Goal: Navigation & Orientation: Understand site structure

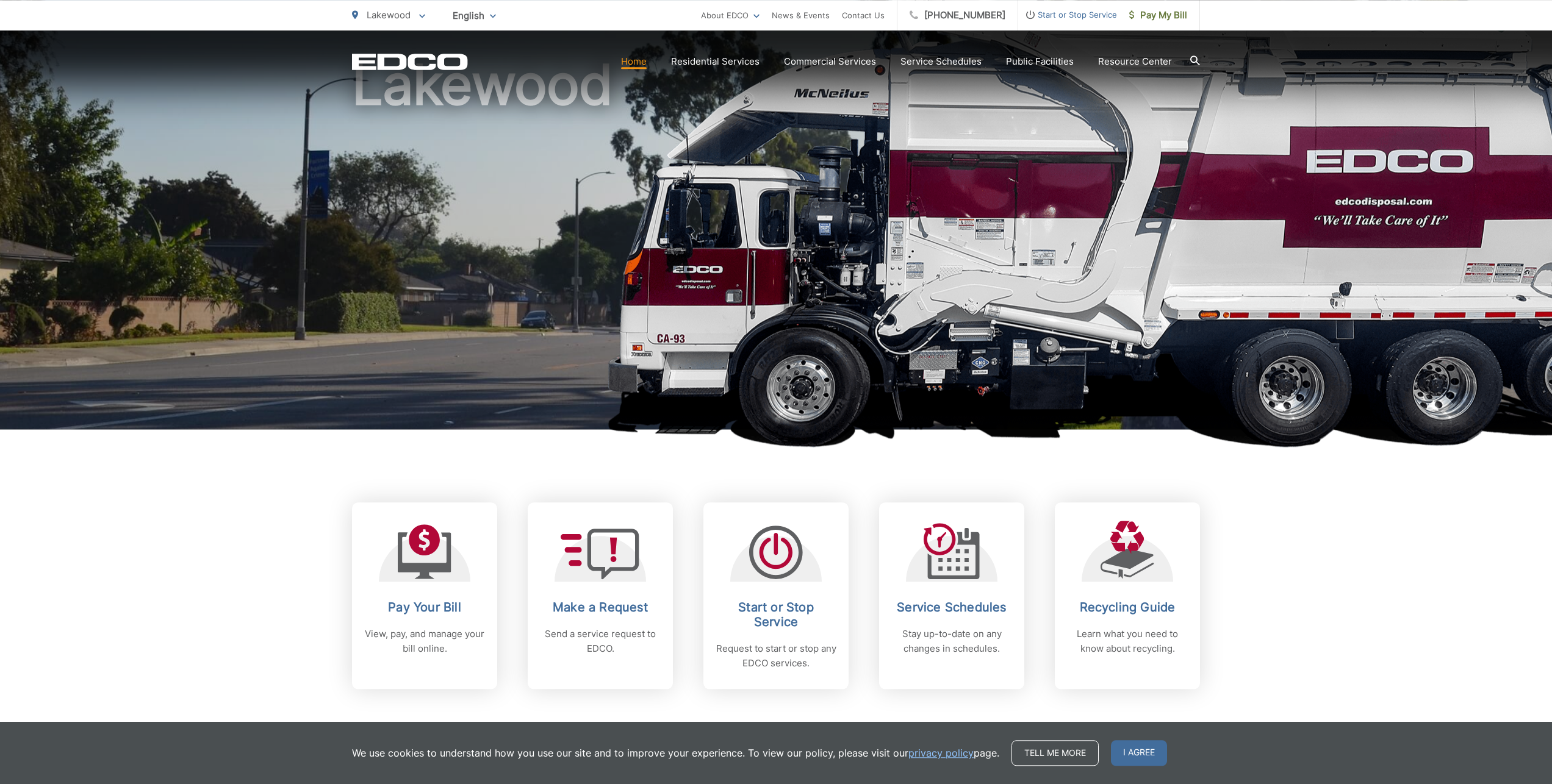
scroll to position [90, 0]
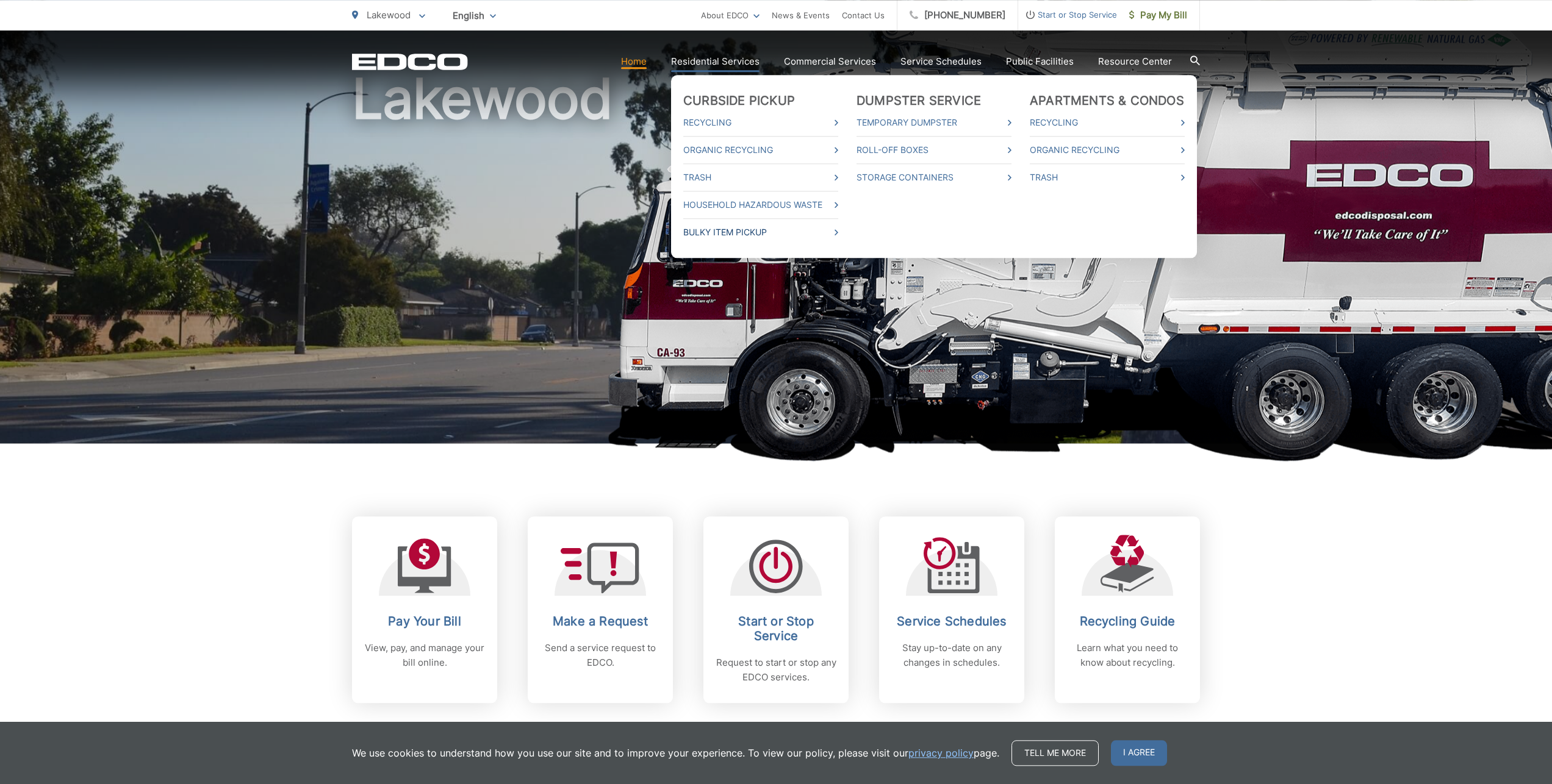
click at [799, 239] on link "Bulky Item Pickup" at bounding box center [761, 232] width 155 height 14
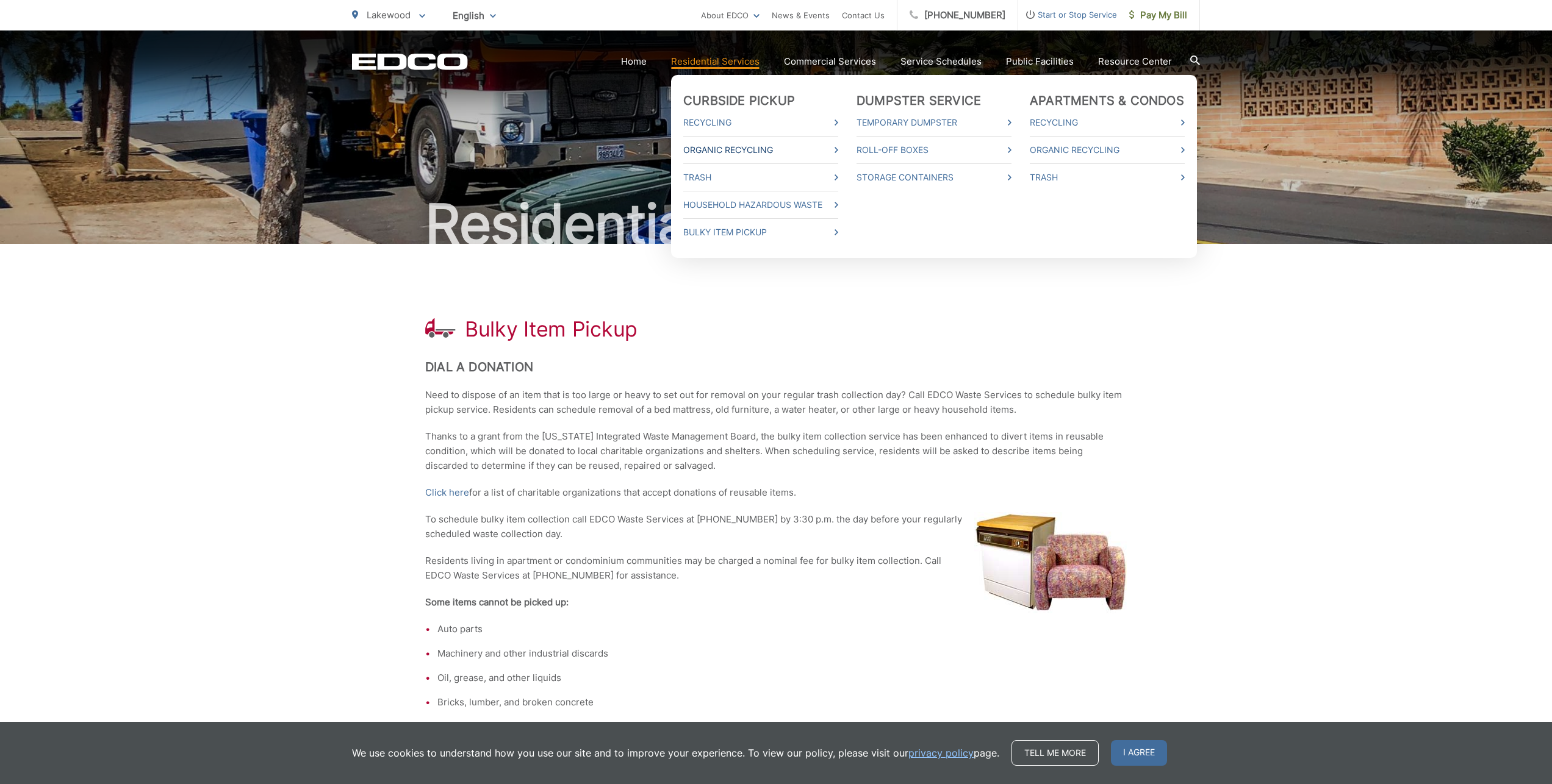
click at [738, 150] on link "Organic Recycling" at bounding box center [761, 150] width 155 height 14
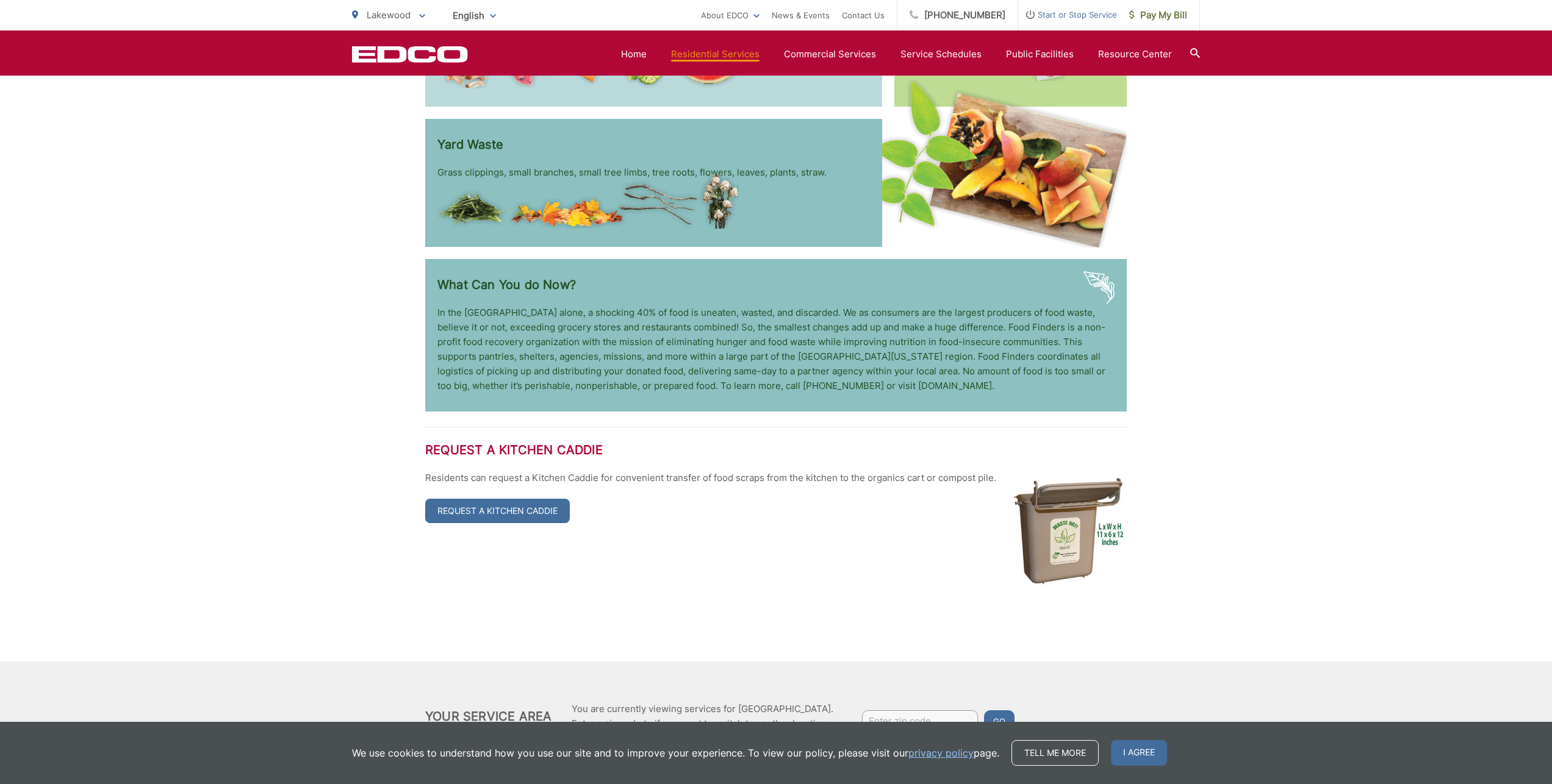
scroll to position [2118, 0]
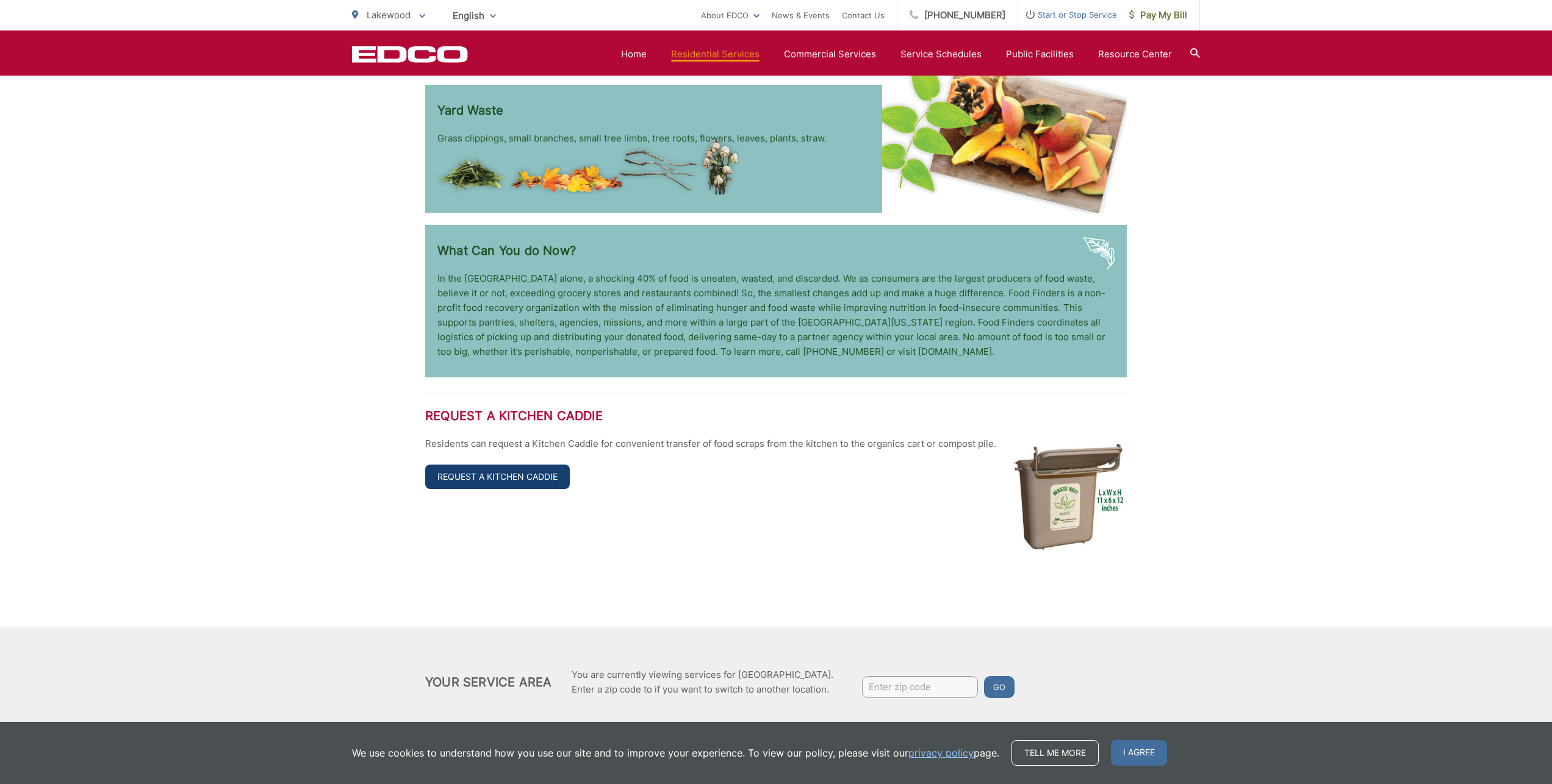
click at [541, 464] on link "Request a Kitchen Caddie" at bounding box center [497, 476] width 144 height 24
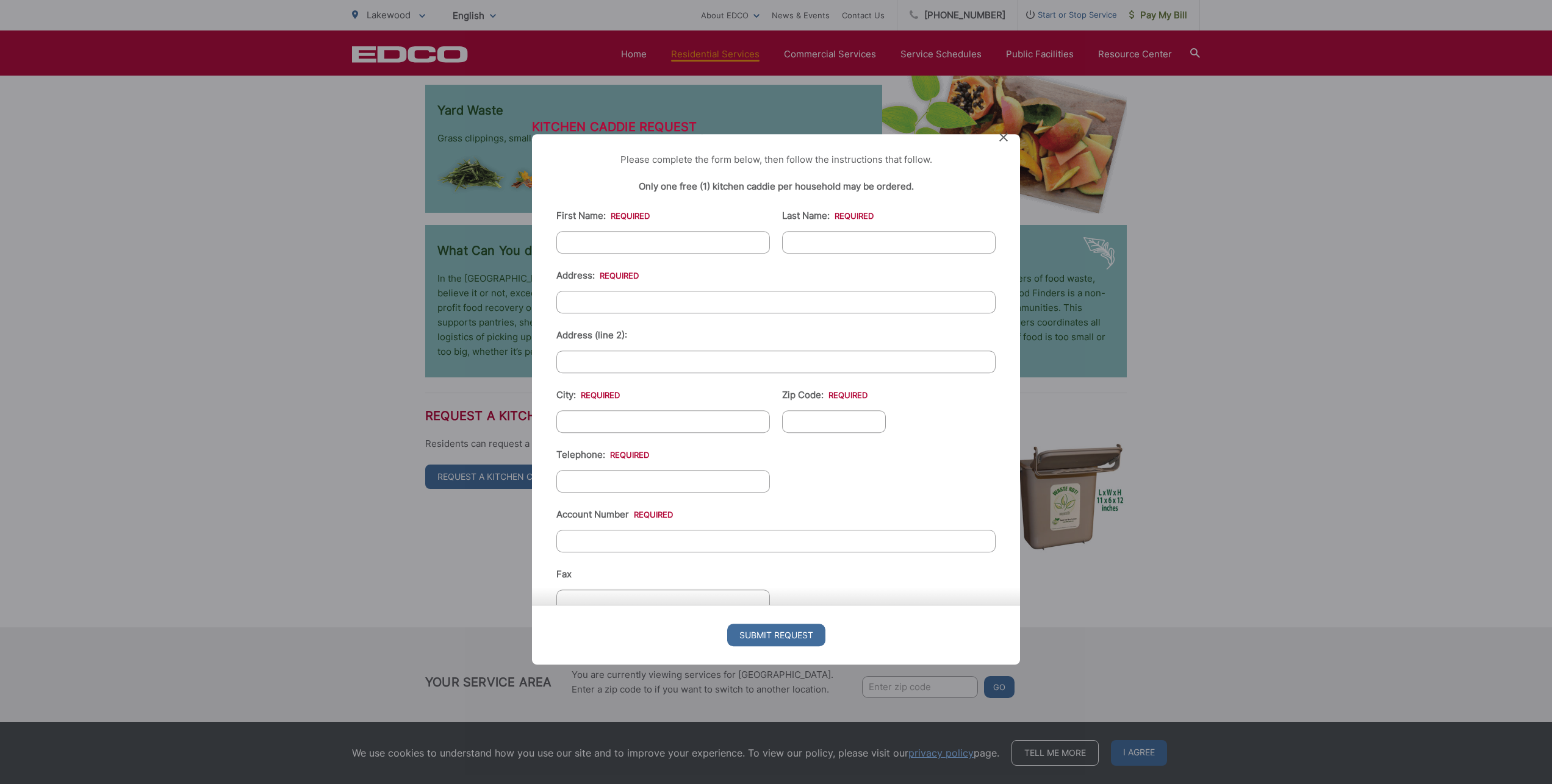
scroll to position [148, 0]
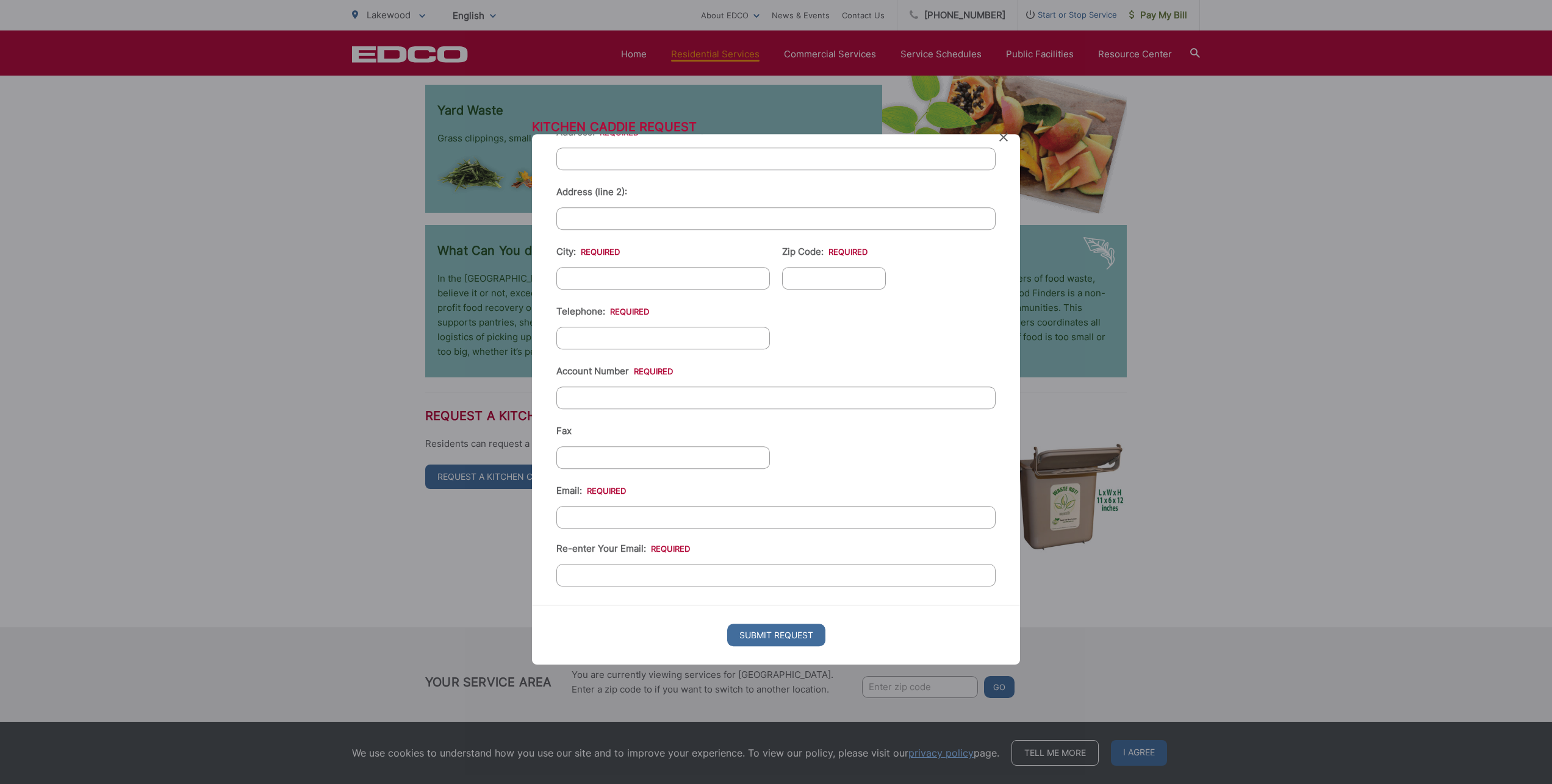
click at [1004, 139] on icon at bounding box center [1003, 137] width 8 height 8
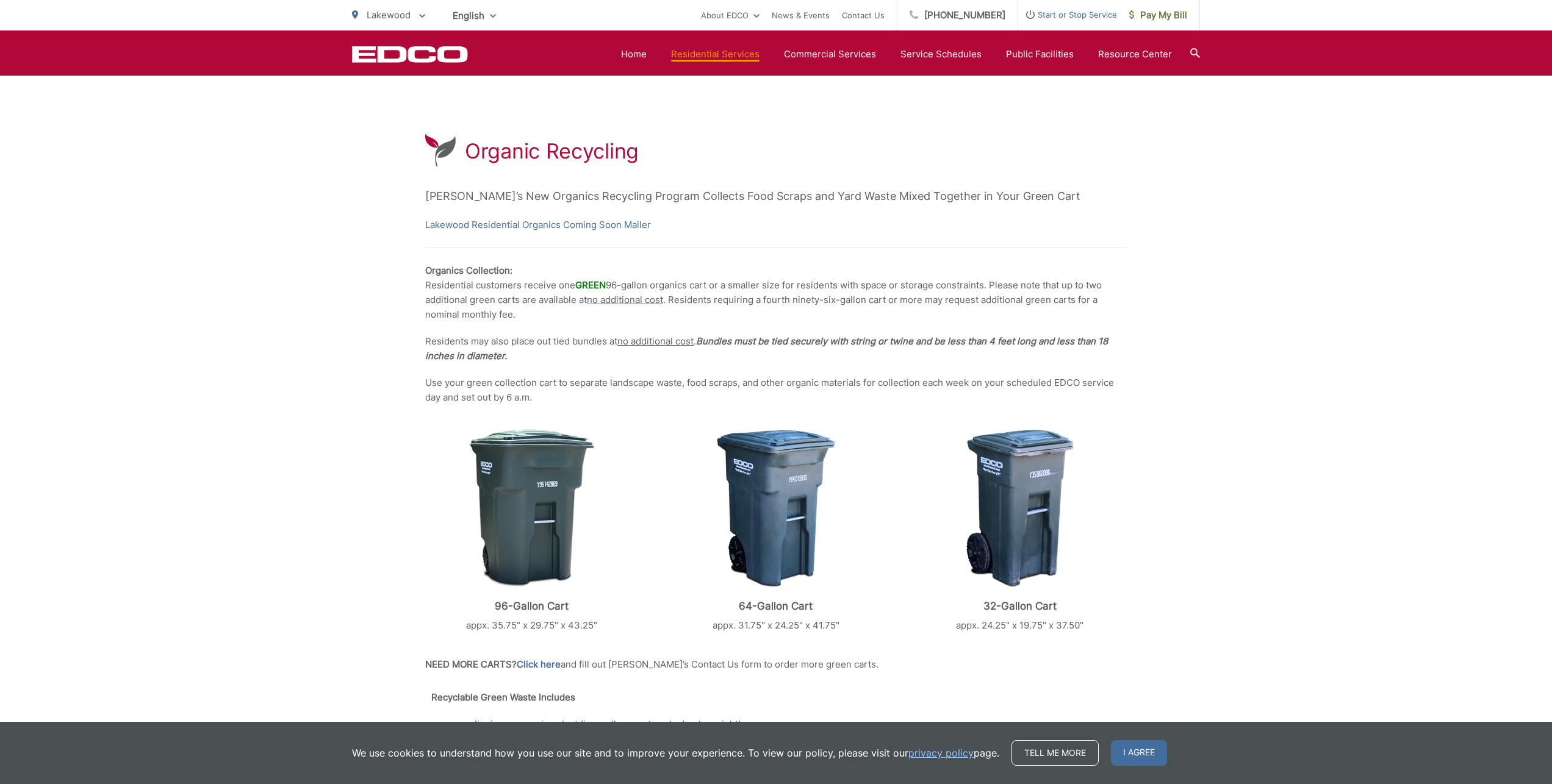
scroll to position [0, 0]
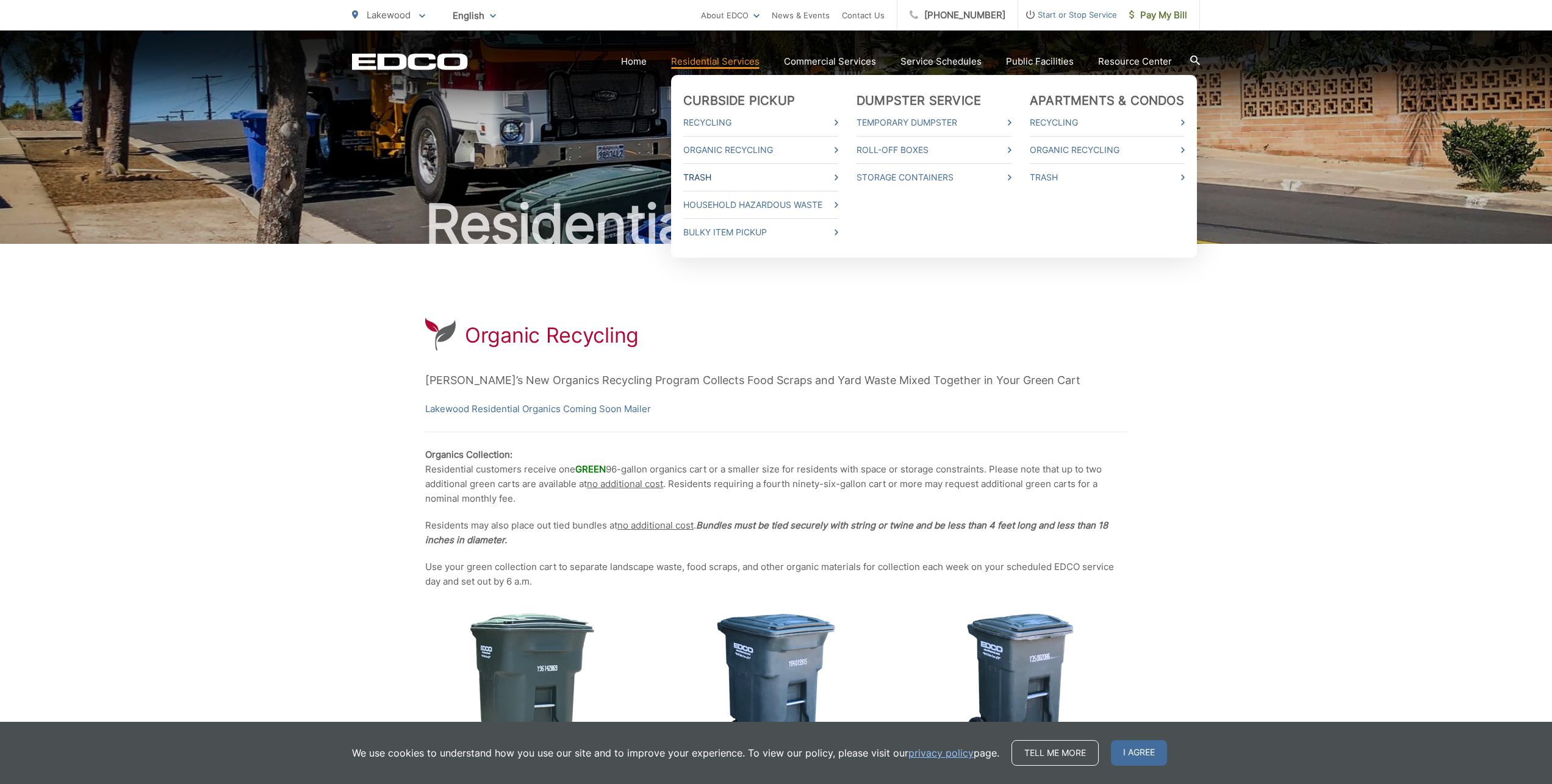
click at [724, 176] on link "Trash" at bounding box center [761, 177] width 155 height 14
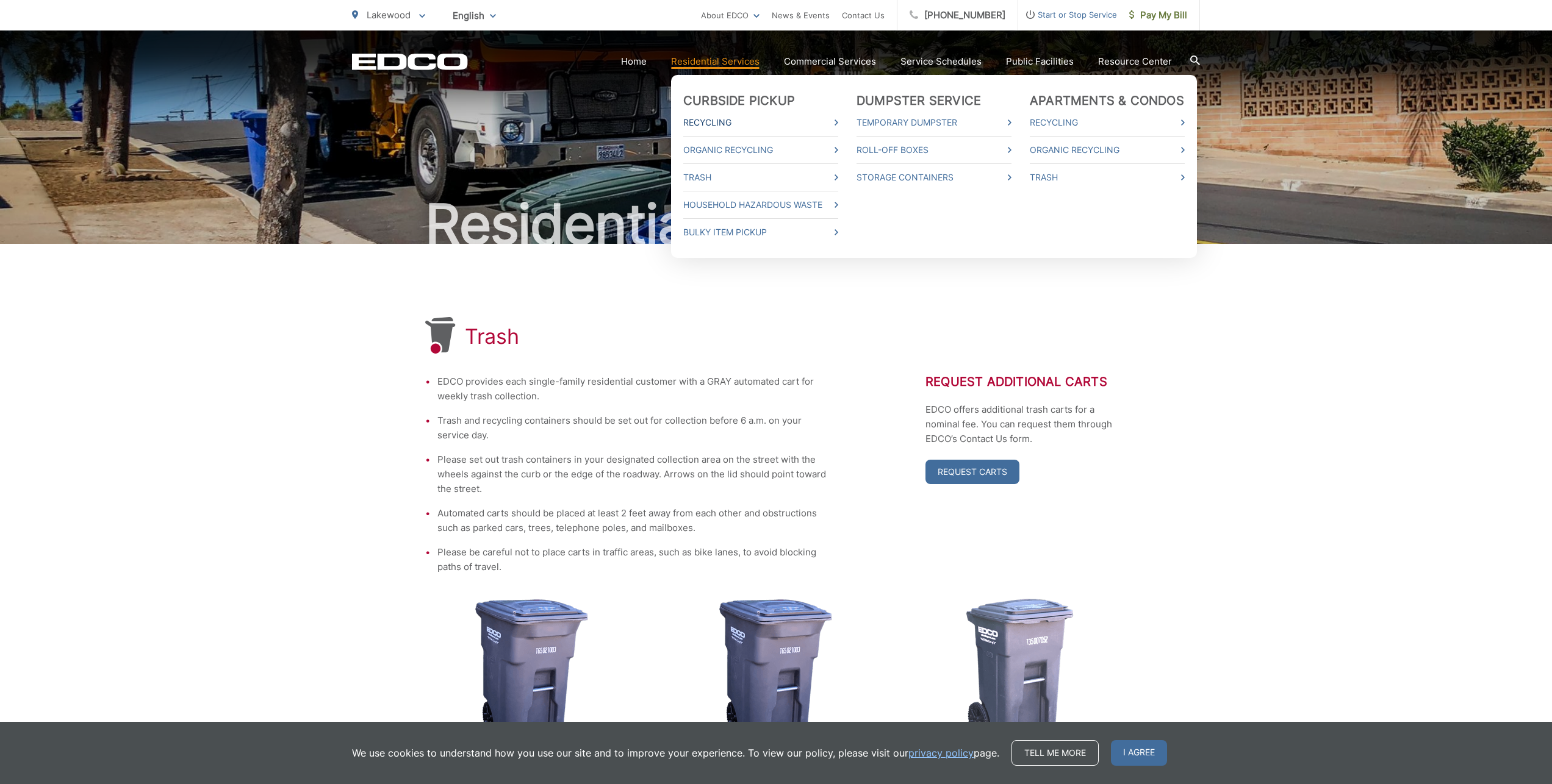
click at [737, 126] on link "Recycling" at bounding box center [761, 122] width 155 height 14
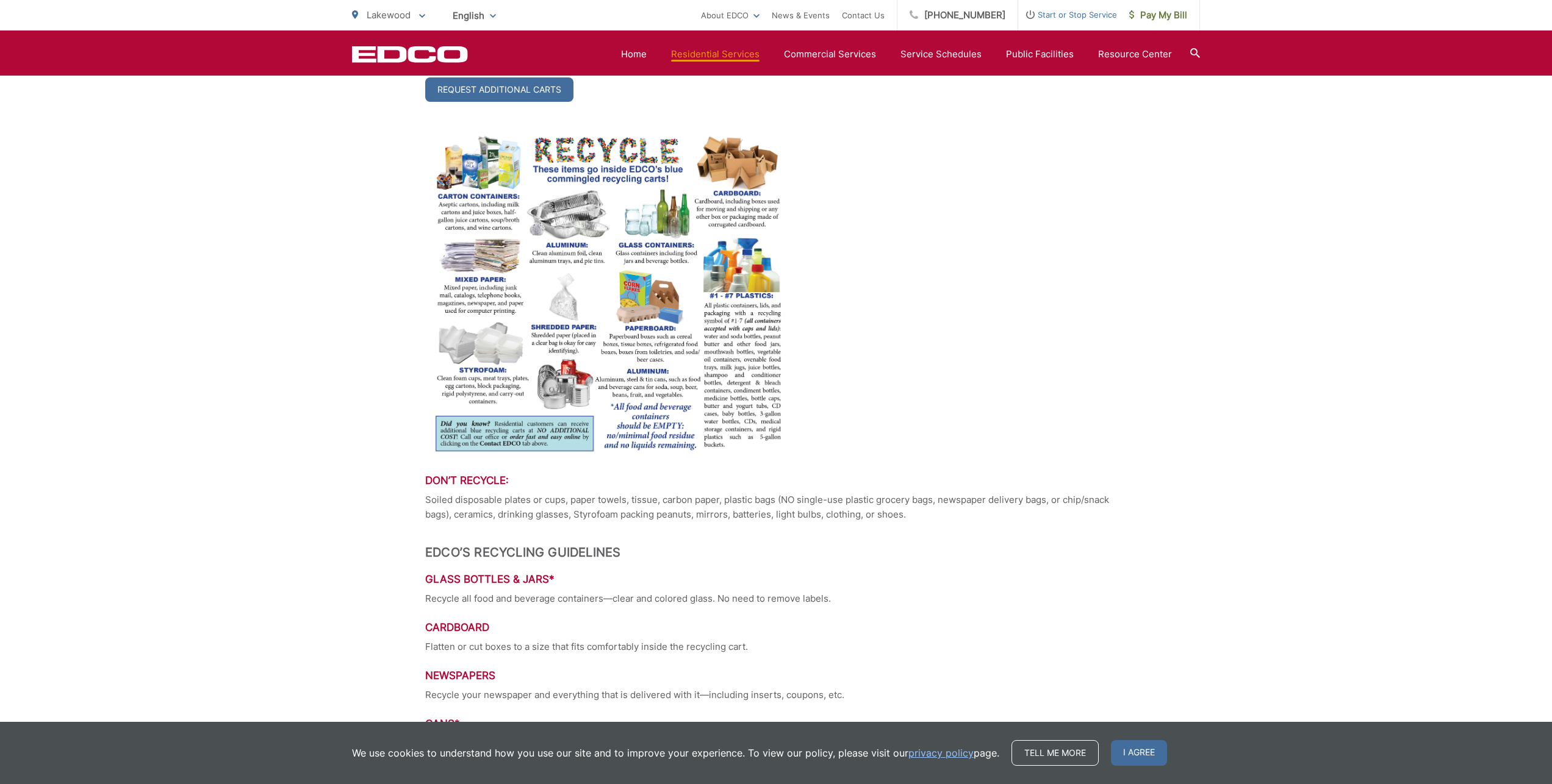
scroll to position [650, 0]
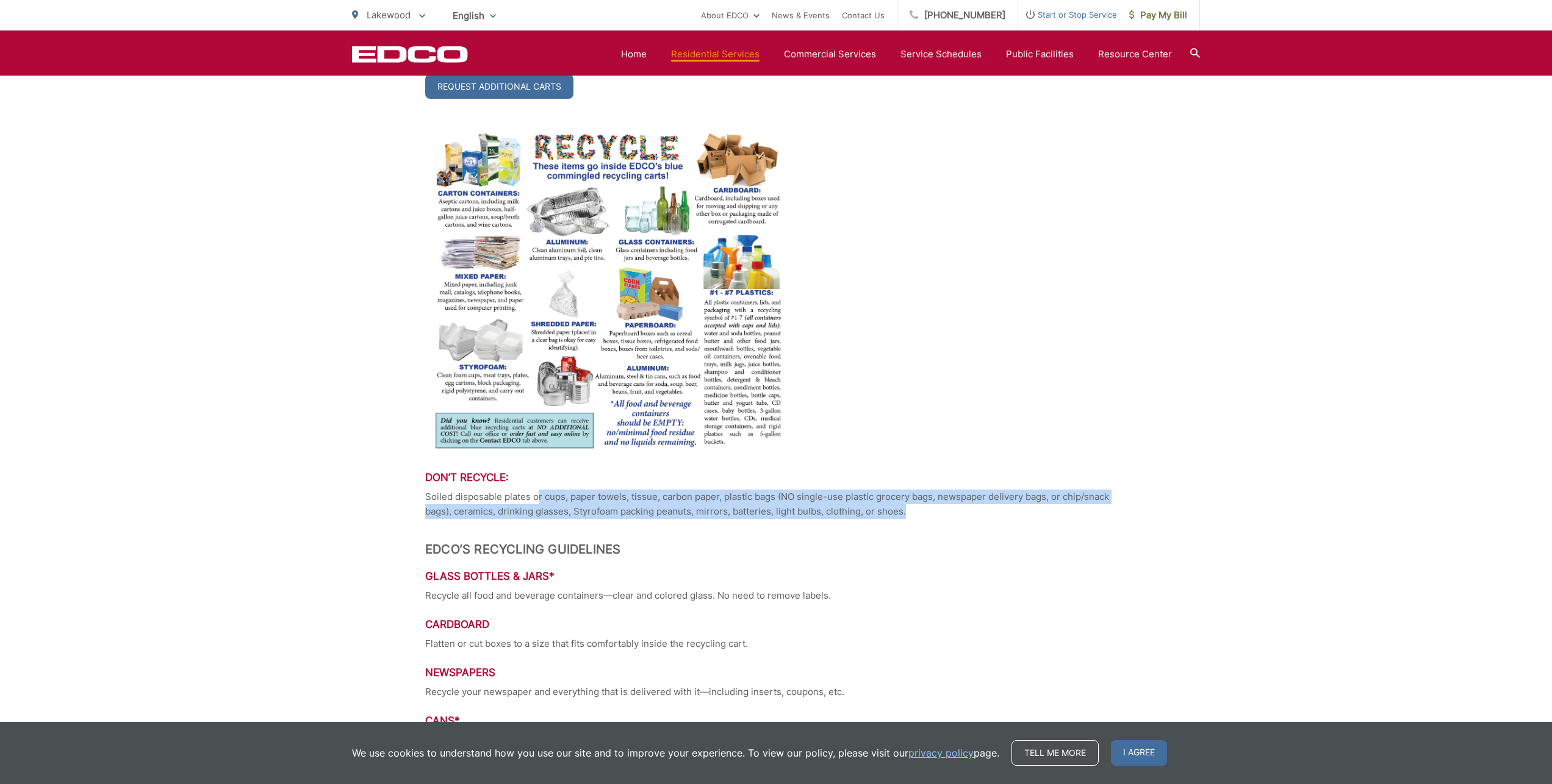
drag, startPoint x: 537, startPoint y: 493, endPoint x: 545, endPoint y: 521, distance: 29.1
click at [545, 521] on div ".st0{fill-rule:evenodd;clip-rule:evenodd;fill:#fff} Recycling Recycling is Easy…" at bounding box center [776, 592] width 701 height 1997
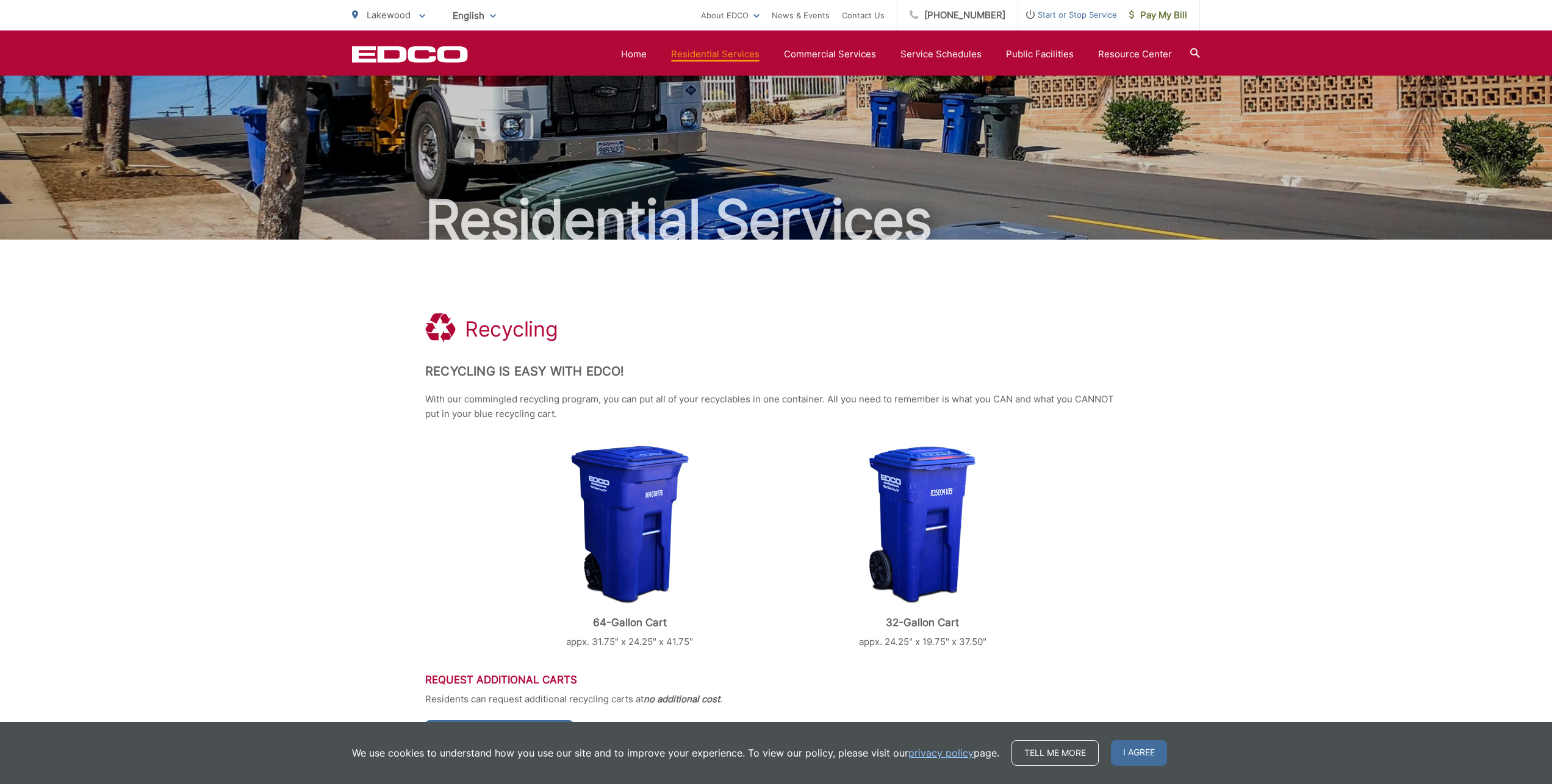
scroll to position [0, 0]
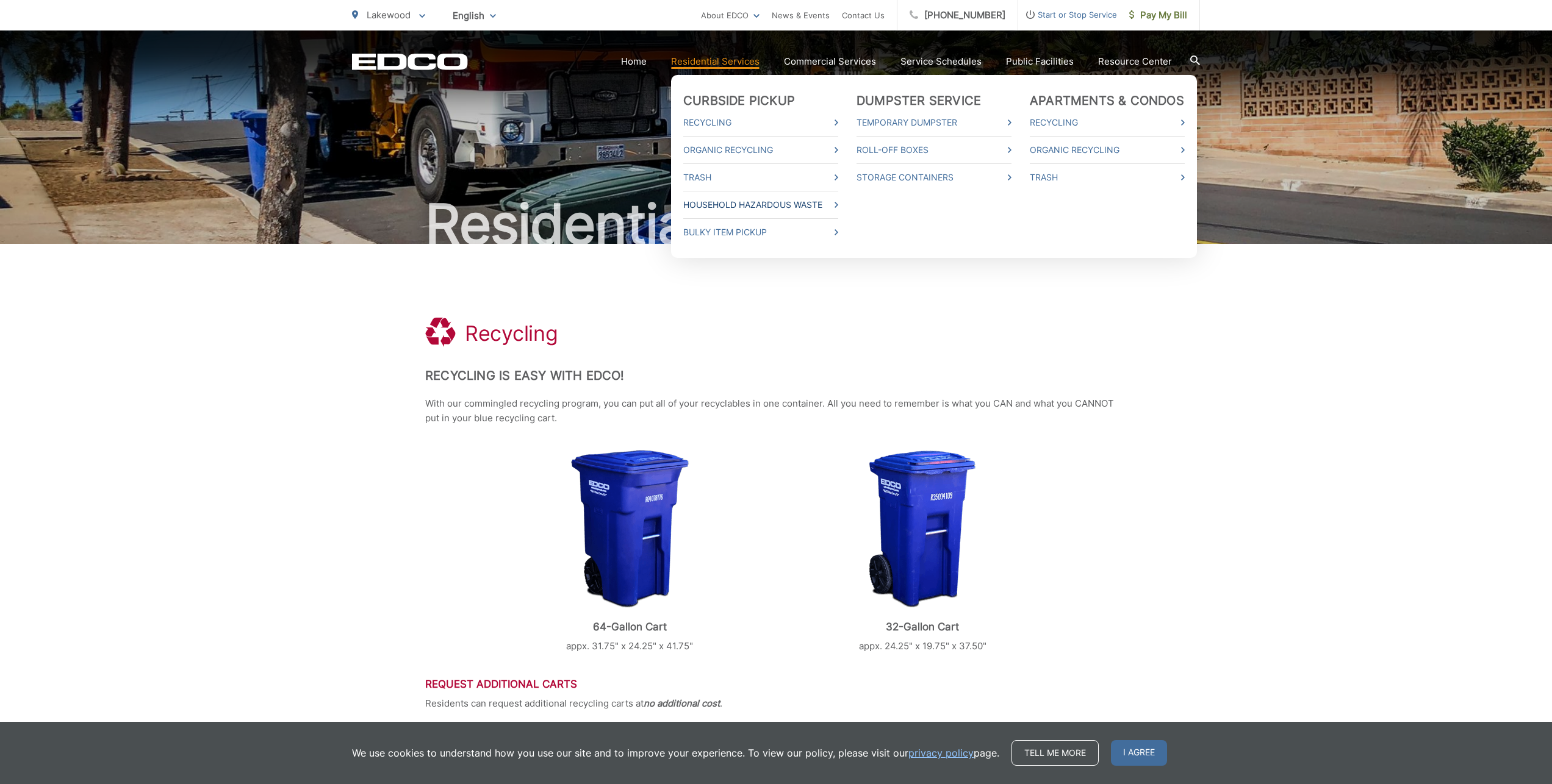
click at [752, 208] on link "Household Hazardous Waste" at bounding box center [761, 204] width 155 height 14
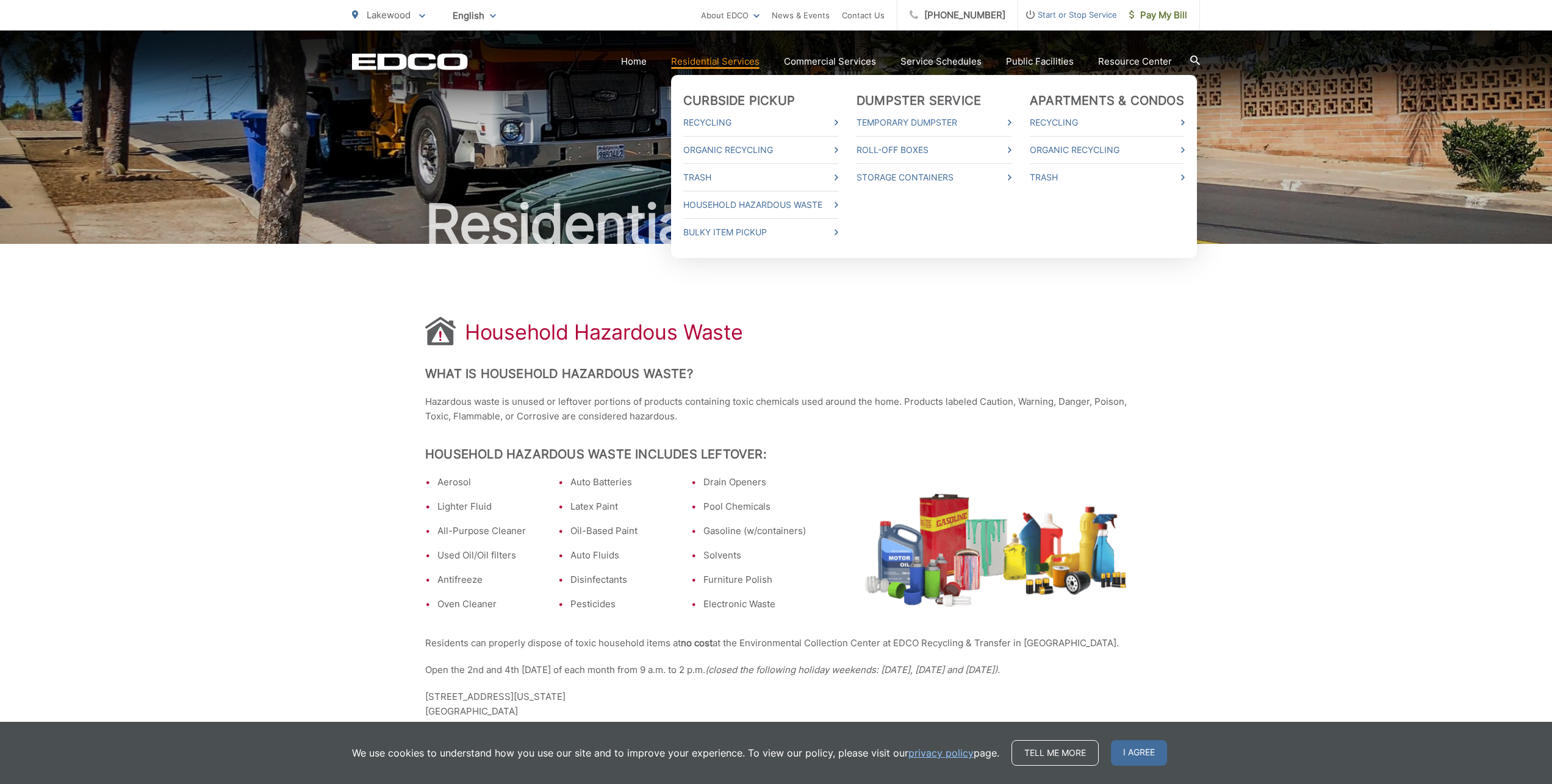
click at [730, 65] on link "Residential Services" at bounding box center [715, 61] width 88 height 14
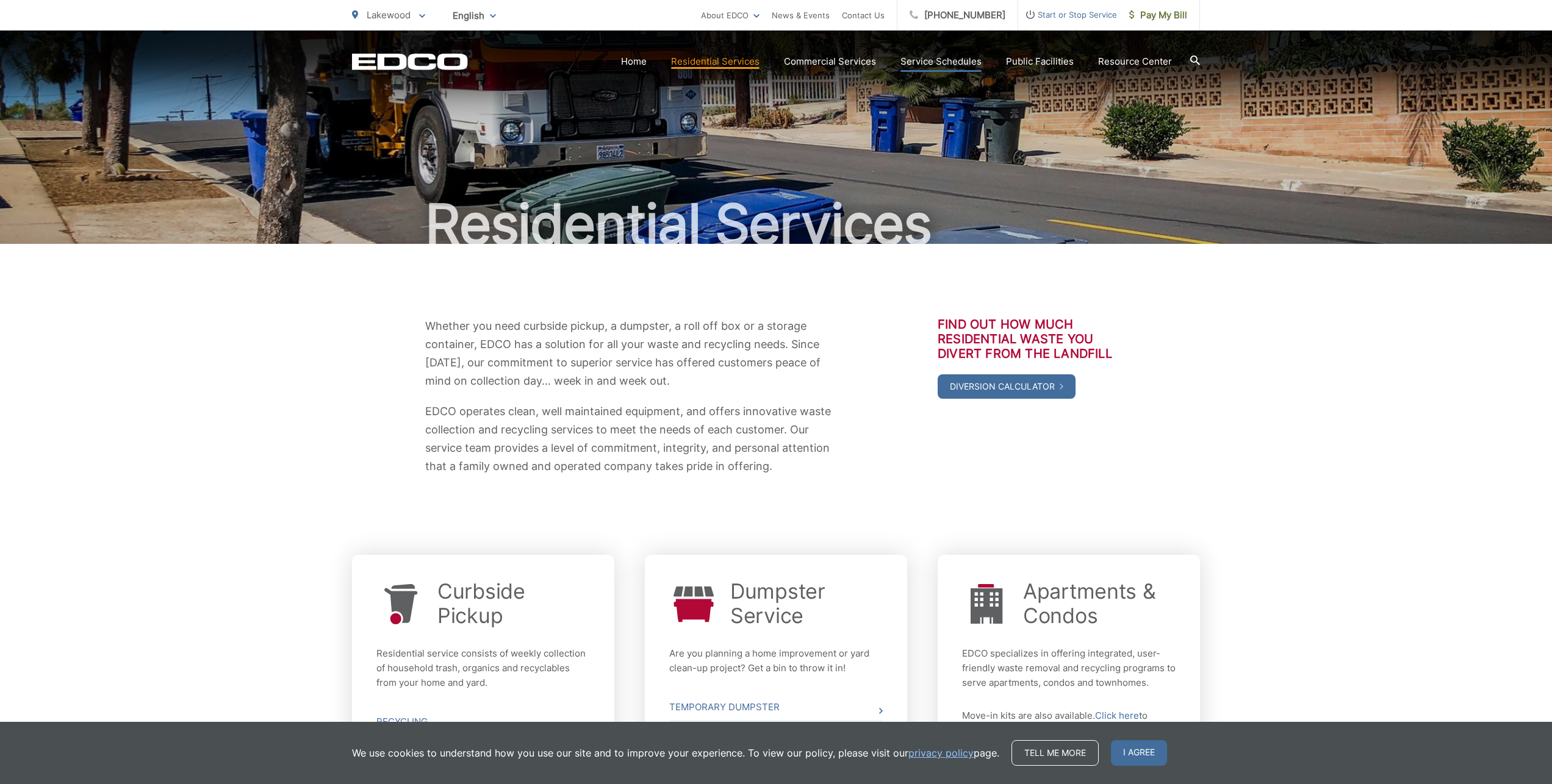
click at [944, 64] on link "Service Schedules" at bounding box center [941, 61] width 81 height 14
